Goal: Information Seeking & Learning: Learn about a topic

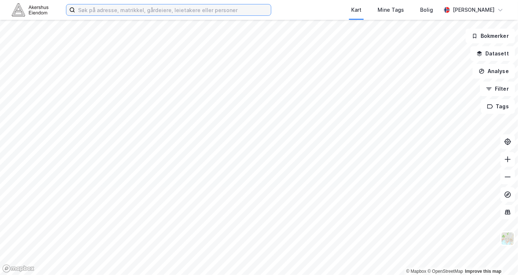
click at [204, 12] on input at bounding box center [173, 9] width 196 height 11
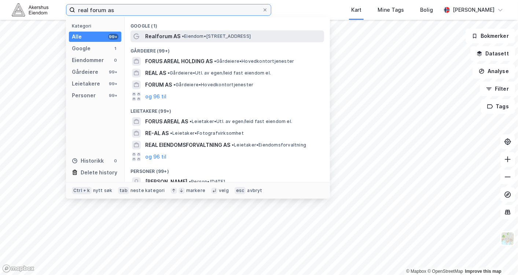
type input "real forum as"
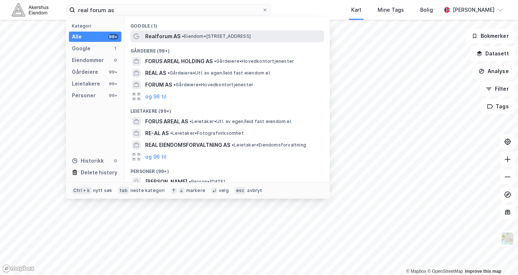
click at [184, 36] on span "•" at bounding box center [183, 36] width 2 height 6
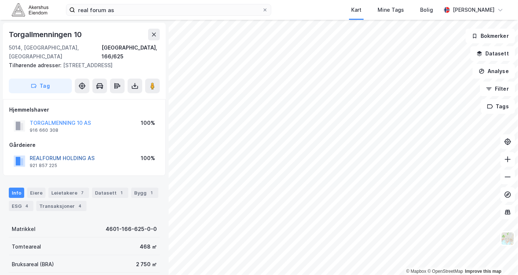
click at [0, 0] on button "REALFORUM HOLDING AS" at bounding box center [0, 0] width 0 height 0
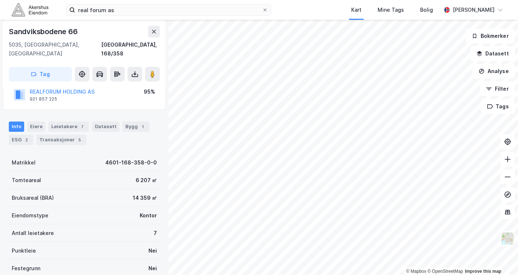
scroll to position [147, 0]
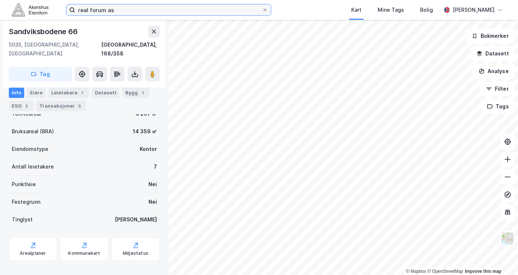
click at [111, 8] on input "real forum as" at bounding box center [168, 9] width 187 height 11
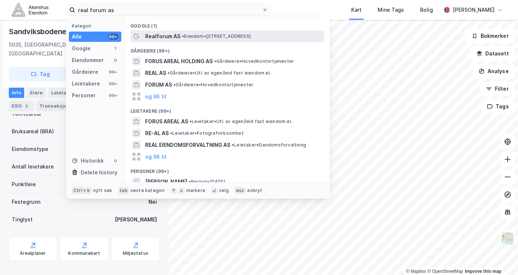
click at [160, 36] on span "Realforum AS" at bounding box center [162, 36] width 35 height 9
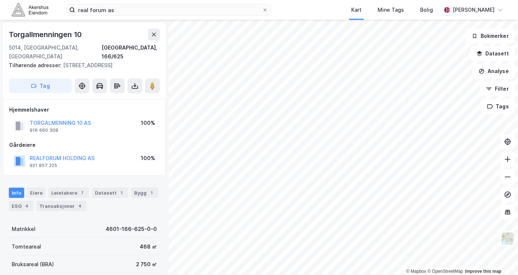
scroll to position [147, 0]
